Goal: Navigation & Orientation: Find specific page/section

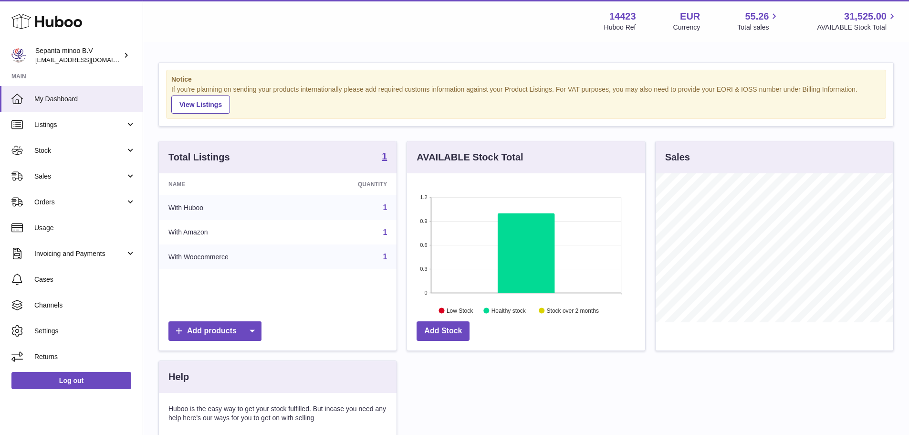
scroll to position [149, 238]
click at [73, 175] on span "Sales" at bounding box center [79, 176] width 91 height 9
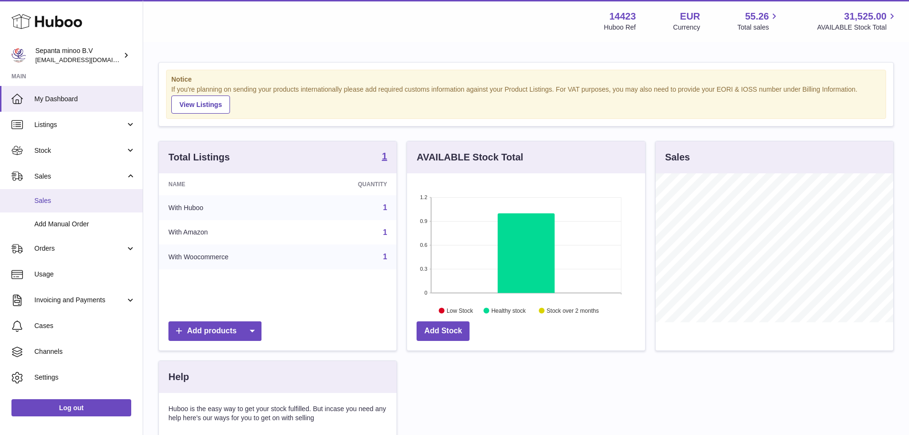
click at [87, 198] on span "Sales" at bounding box center [84, 200] width 101 height 9
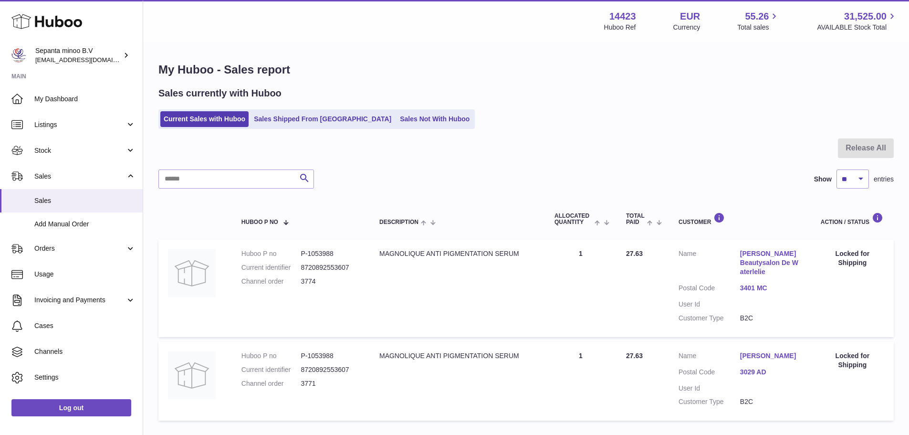
scroll to position [66, 0]
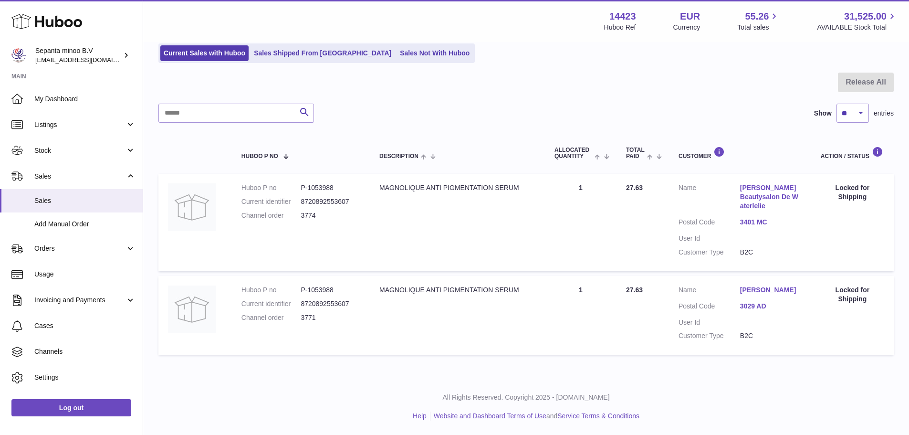
drag, startPoint x: 518, startPoint y: 143, endPoint x: 533, endPoint y: 266, distance: 124.1
click at [54, 255] on link "Orders" at bounding box center [71, 249] width 143 height 26
click at [66, 278] on link "Orders" at bounding box center [71, 272] width 143 height 23
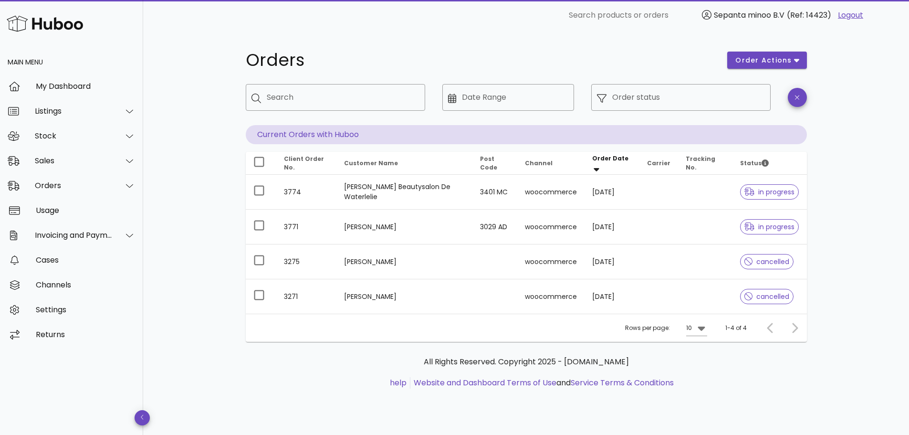
click at [194, 119] on div "Orders order actions ​ Search ​ Date Range ​ Order status Current Orders with H…" at bounding box center [526, 233] width 766 height 404
click at [68, 89] on div "My Dashboard" at bounding box center [86, 86] width 100 height 9
